Goal: Task Accomplishment & Management: Use online tool/utility

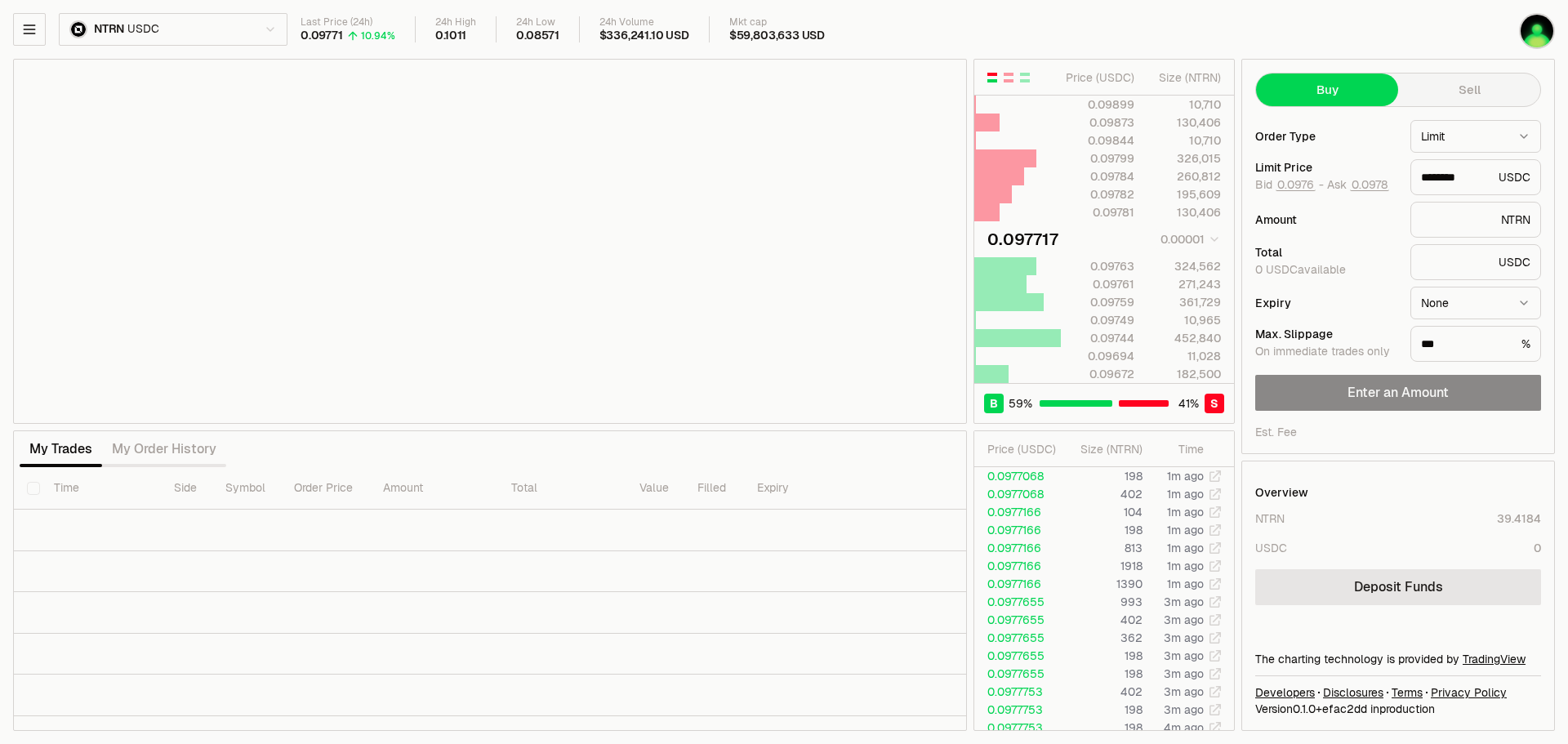
type input "********"
click at [37, 28] on button "button" at bounding box center [29, 29] width 33 height 33
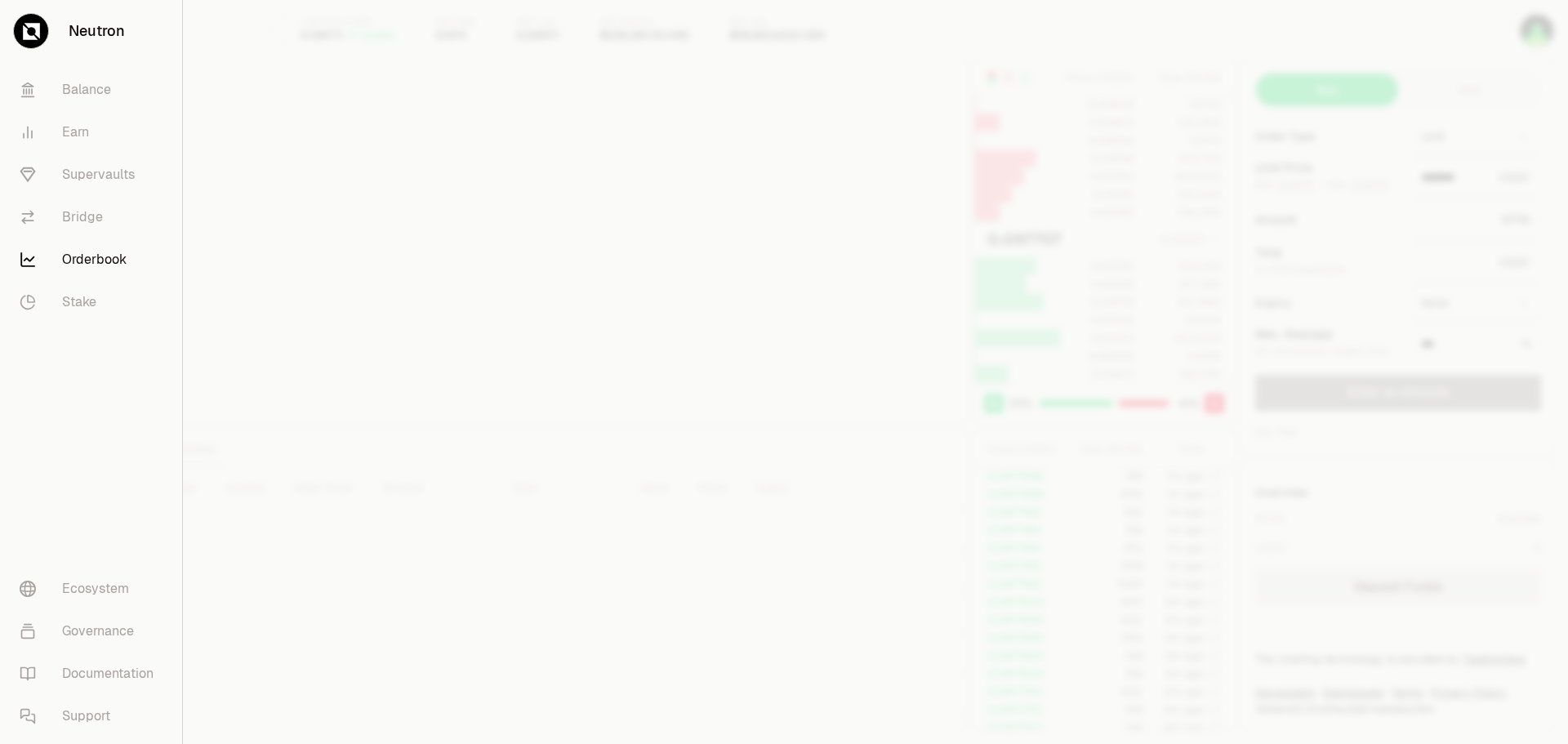
click at [112, 39] on link "Neutron" at bounding box center [91, 31] width 182 height 62
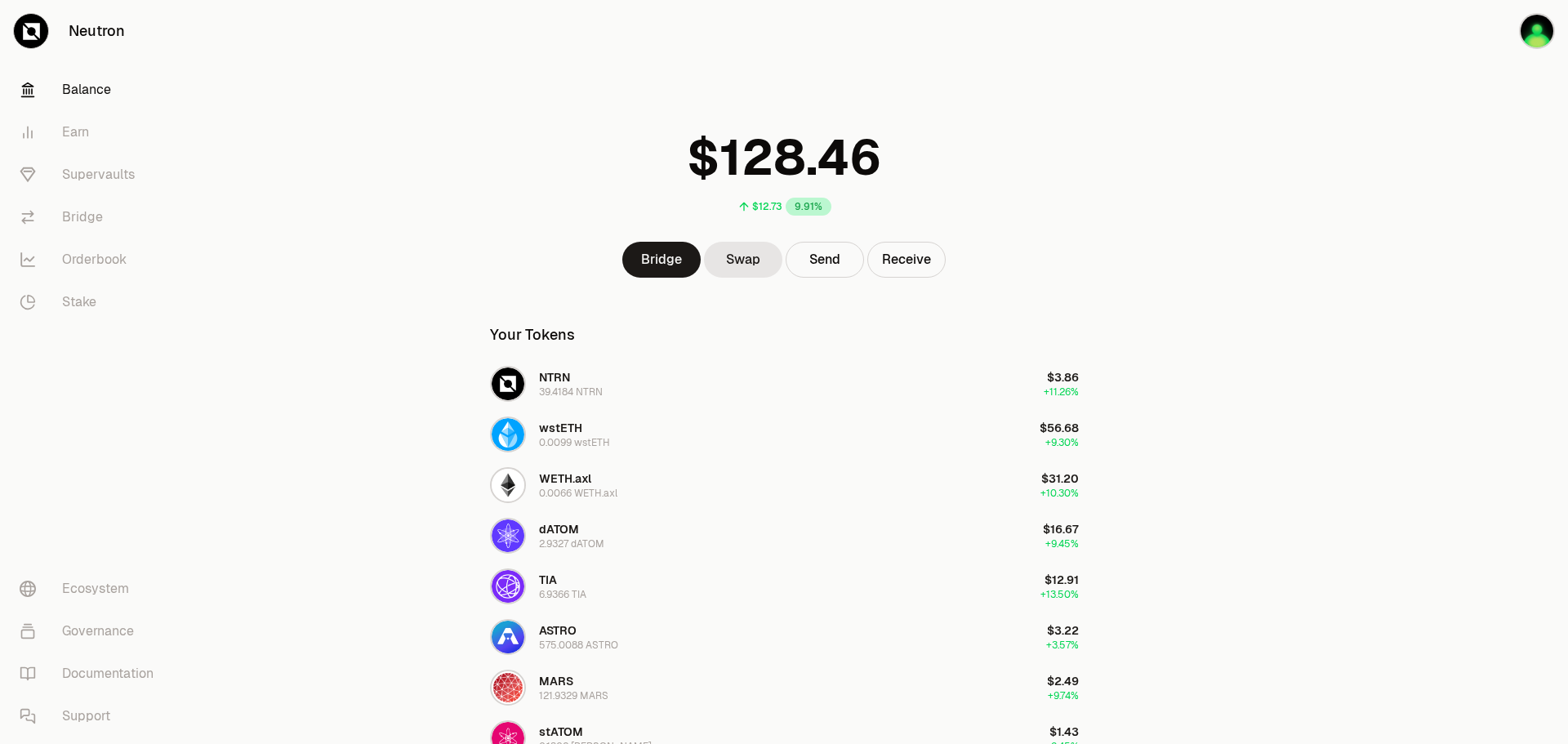
click at [1446, 333] on div at bounding box center [1476, 570] width 183 height 1141
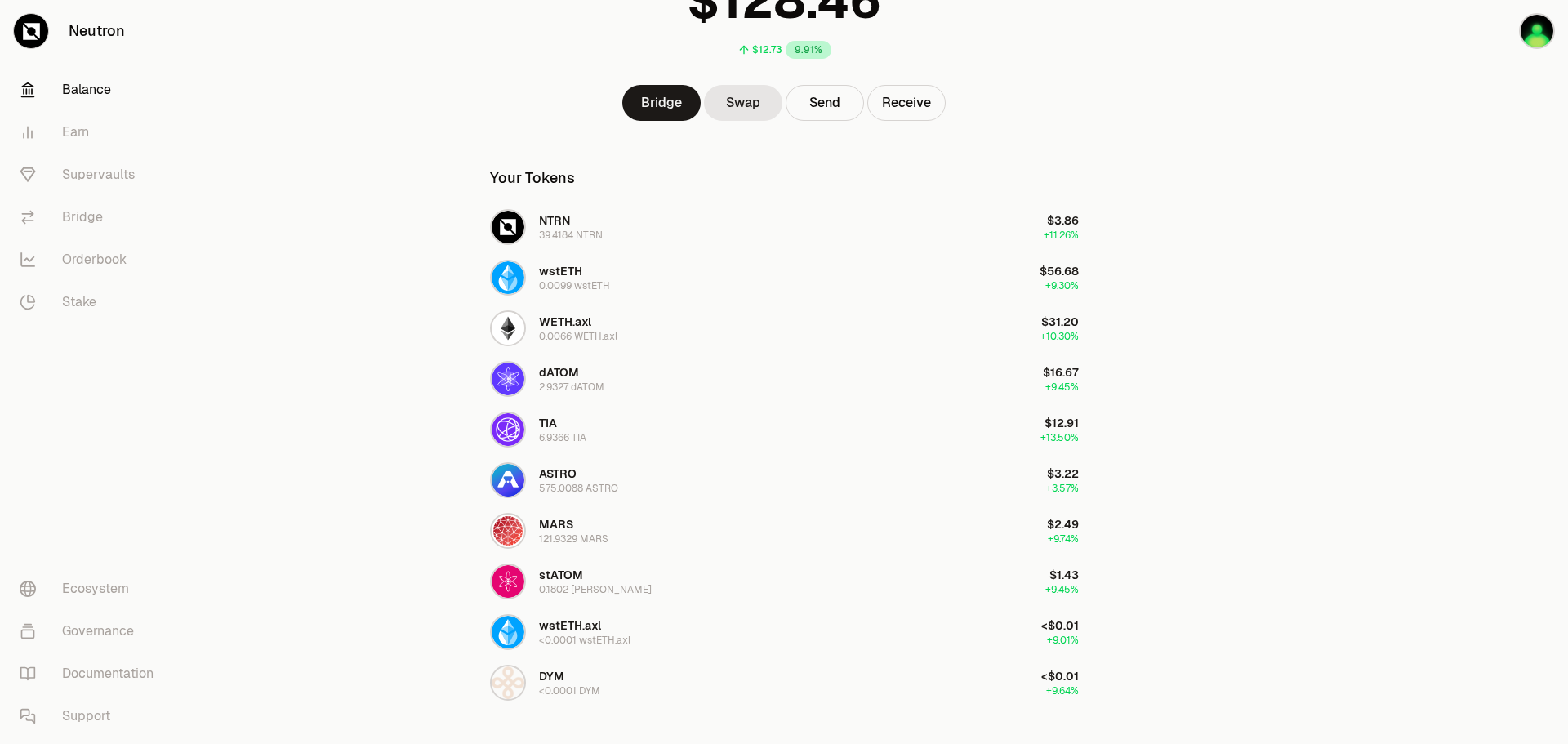
scroll to position [163, 0]
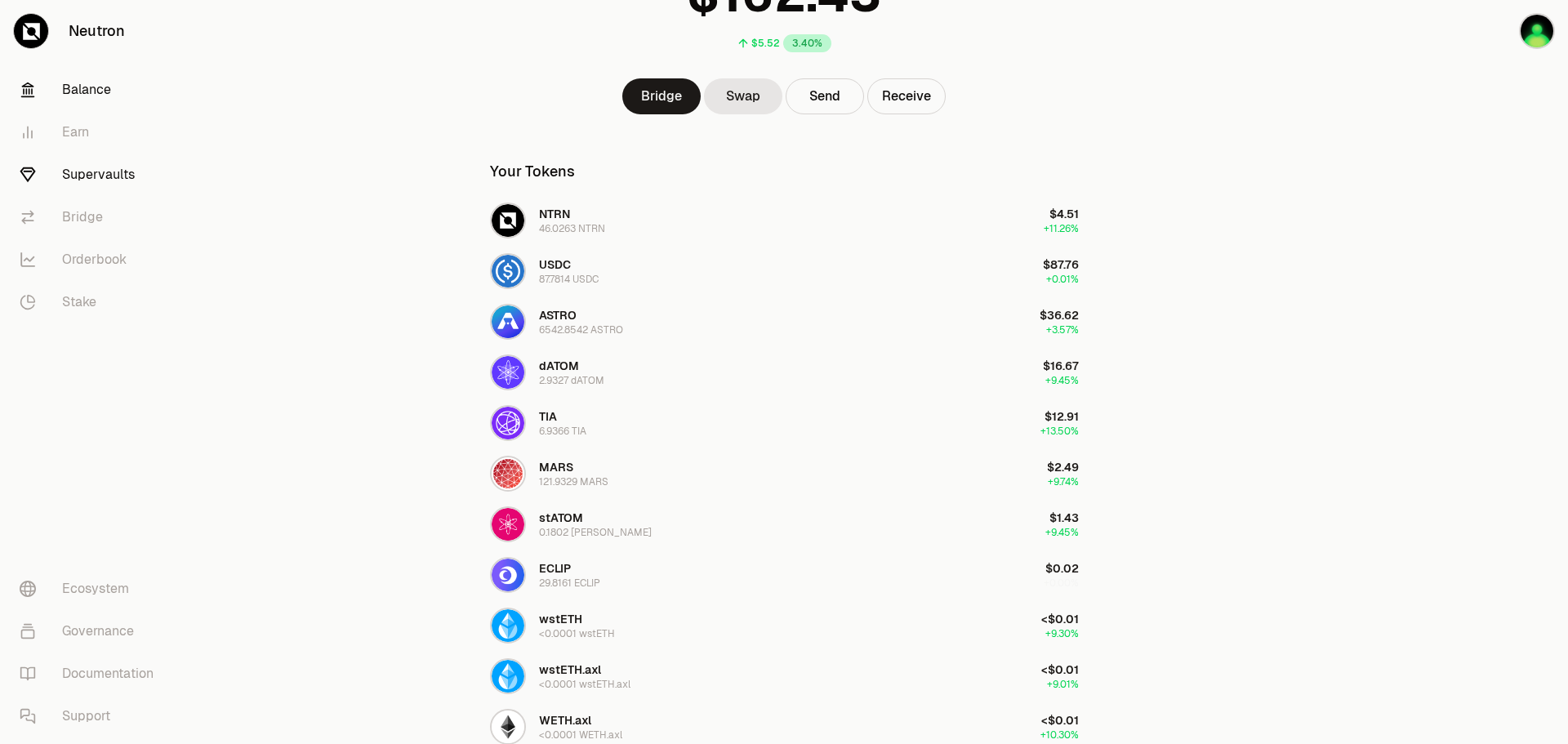
click at [111, 171] on link "Supervaults" at bounding box center [91, 175] width 170 height 43
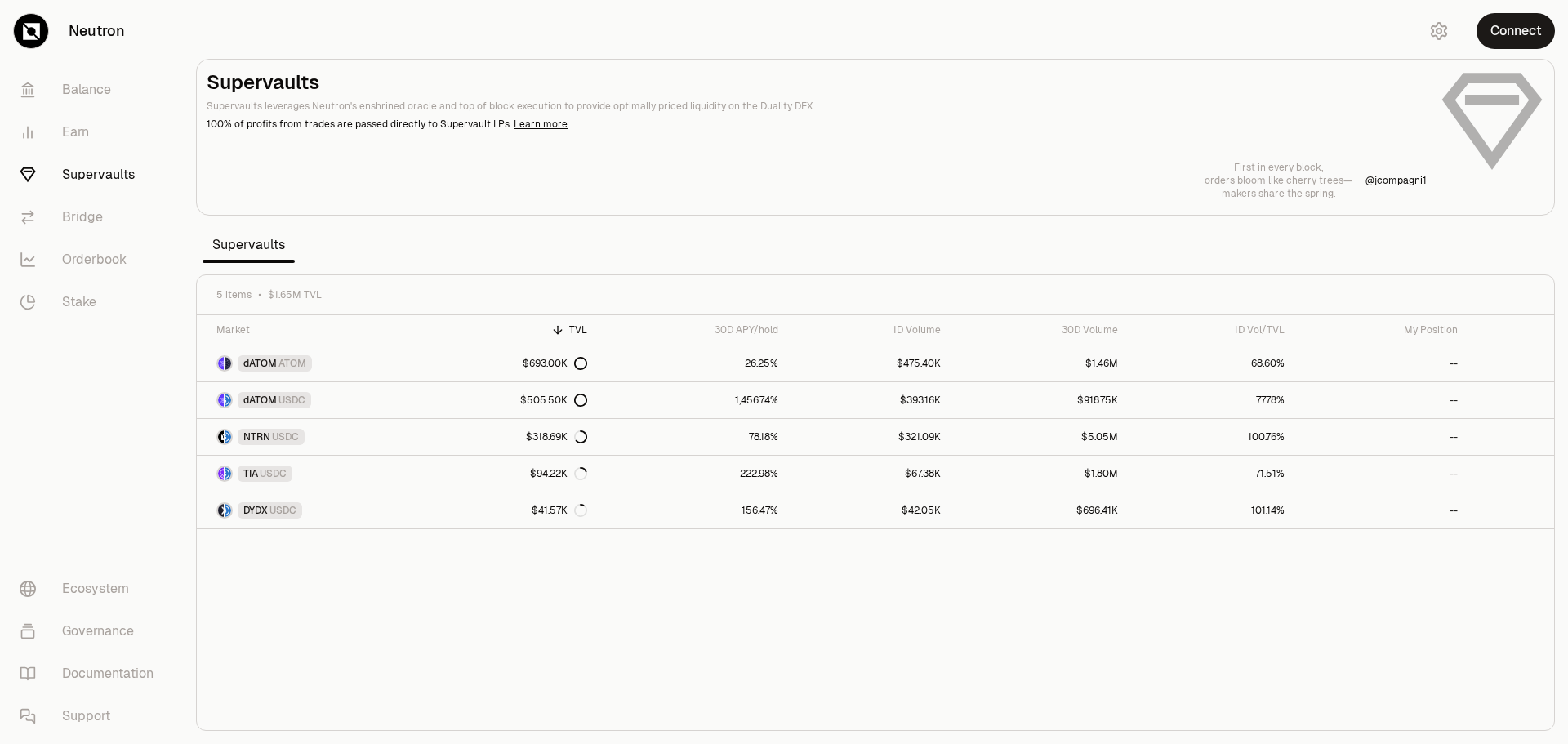
click at [99, 34] on link "Neutron" at bounding box center [91, 31] width 183 height 62
